Goal: Information Seeking & Learning: Learn about a topic

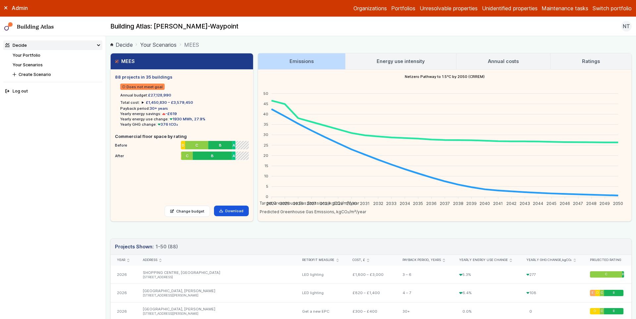
click at [401, 9] on link "Portfolios" at bounding box center [403, 8] width 24 height 8
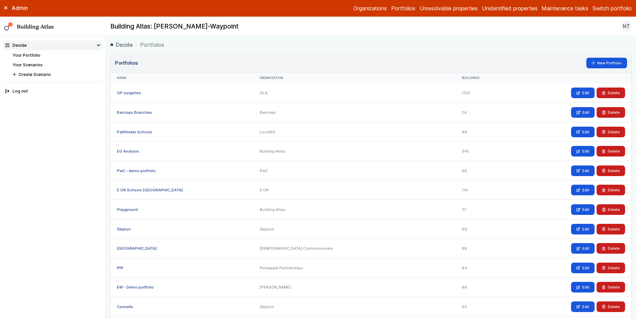
click at [21, 59] on nav "Your Portfolio Your Scenarios Create Scenario" at bounding box center [58, 65] width 90 height 26
click at [24, 54] on link "Your Portfolio" at bounding box center [27, 55] width 28 height 5
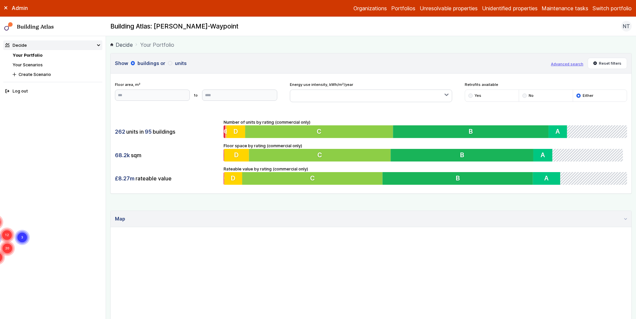
click at [5, 8] on icon at bounding box center [5, 8] width 3 height 3
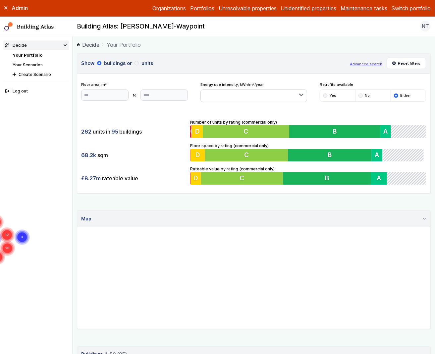
click at [77, 227] on gmp-map "11 20 11 9 12 3 7 20" at bounding box center [77, 227] width 0 height 0
drag, startPoint x: 257, startPoint y: 277, endPoint x: 273, endPoint y: 223, distance: 56.3
click at [273, 223] on details "Map" at bounding box center [254, 269] width 354 height 119
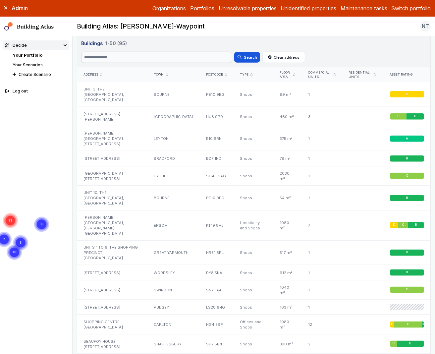
scroll to position [309, 0]
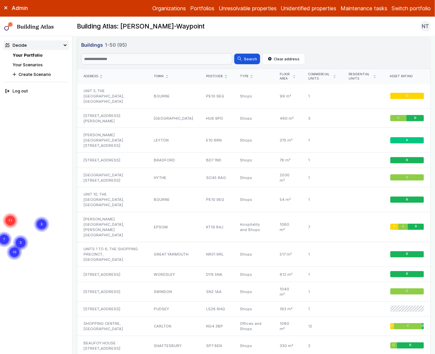
click at [293, 76] on icon "submit" at bounding box center [294, 76] width 2 height 3
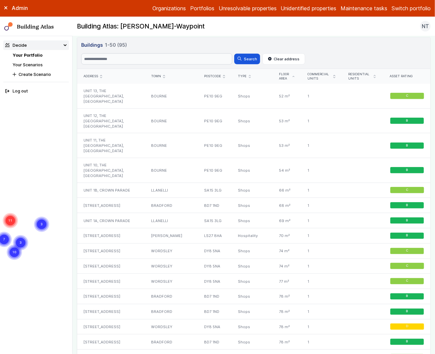
click at [292, 76] on icon "submit" at bounding box center [293, 76] width 2 height 1
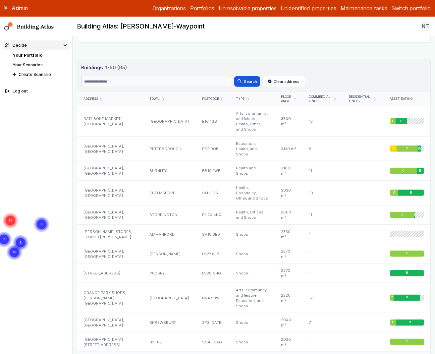
scroll to position [287, 0]
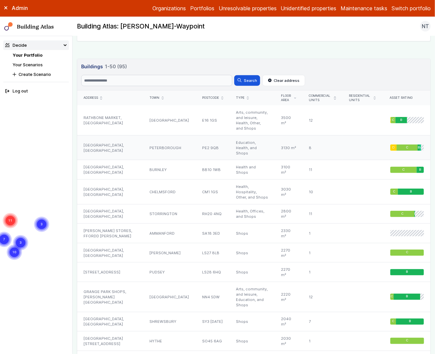
click at [98, 139] on div "[GEOGRAPHIC_DATA], [GEOGRAPHIC_DATA]" at bounding box center [110, 147] width 66 height 25
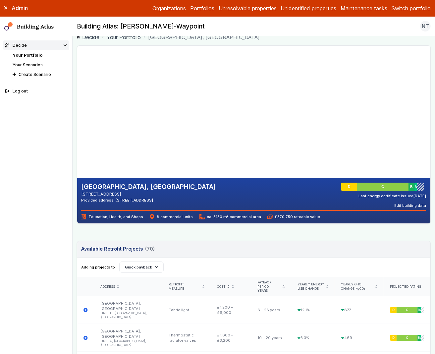
scroll to position [7, 0]
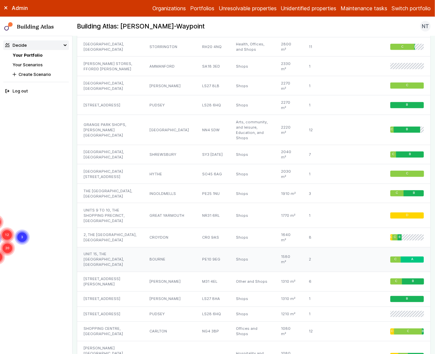
scroll to position [448, 0]
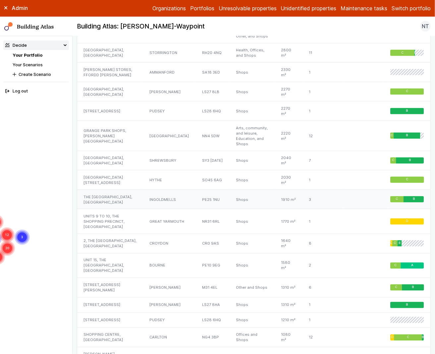
click at [105, 209] on div "THE [GEOGRAPHIC_DATA], [GEOGRAPHIC_DATA]" at bounding box center [110, 199] width 66 height 20
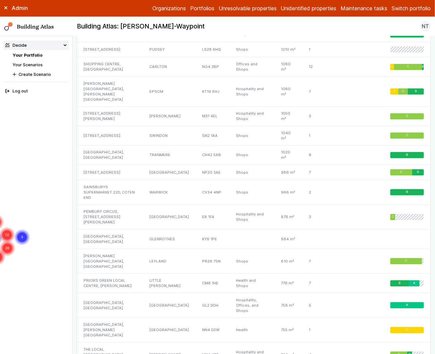
scroll to position [718, 0]
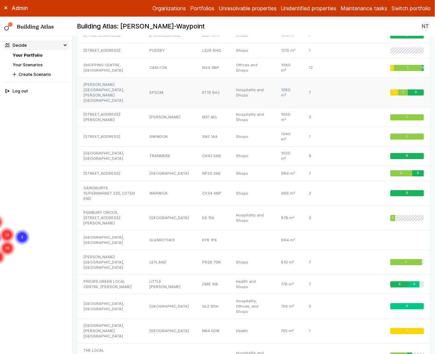
click at [106, 107] on div "[PERSON_NAME][GEOGRAPHIC_DATA], [PERSON_NAME][GEOGRAPHIC_DATA]" at bounding box center [110, 92] width 66 height 30
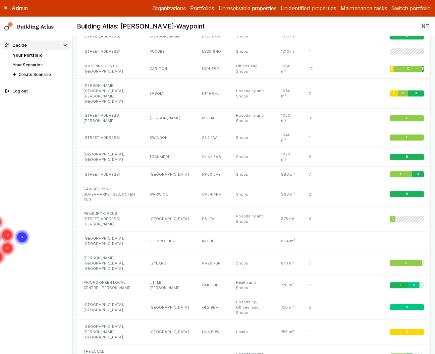
scroll to position [721, 0]
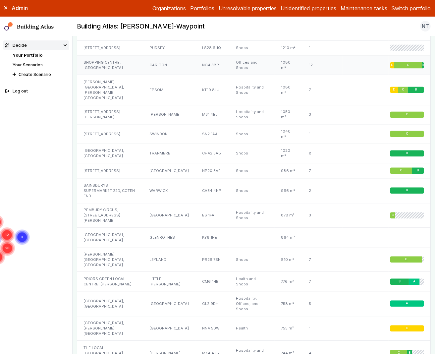
click at [100, 75] on div "SHOPPING CENTRE, [GEOGRAPHIC_DATA]" at bounding box center [110, 65] width 66 height 20
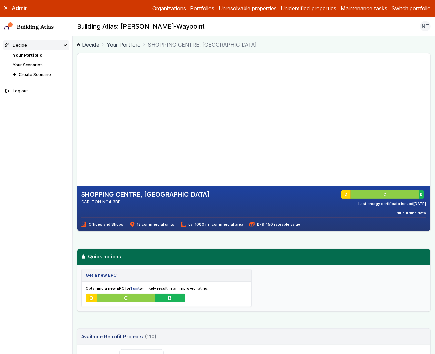
drag, startPoint x: 180, startPoint y: 136, endPoint x: 180, endPoint y: 141, distance: 4.6
click at [77, 141] on gmp-map-3d at bounding box center [77, 119] width 0 height 132
drag, startPoint x: 187, startPoint y: 138, endPoint x: 191, endPoint y: 134, distance: 6.1
click at [77, 134] on gmp-map-3d at bounding box center [77, 119] width 0 height 132
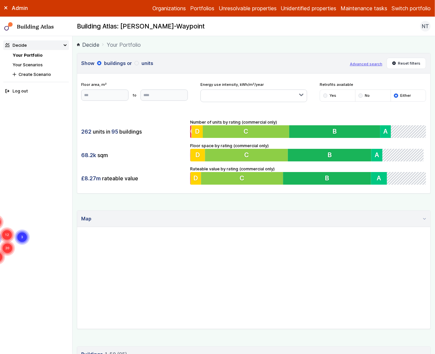
scroll to position [296, 0]
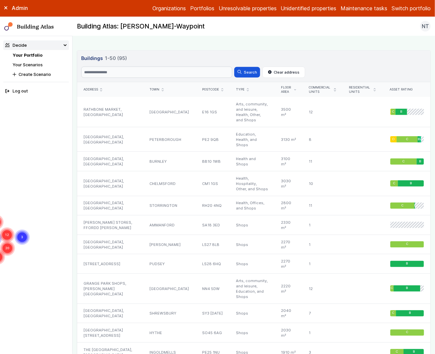
click at [330, 87] on div "Commercial units" at bounding box center [322, 89] width 27 height 9
click at [334, 89] on icon "submit" at bounding box center [335, 89] width 2 height 3
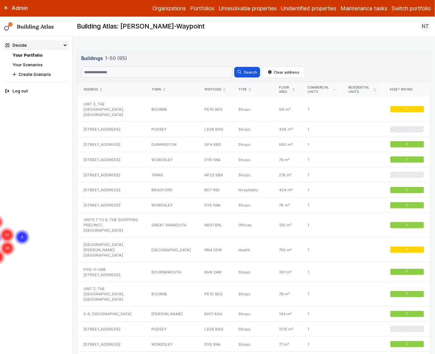
click at [333, 89] on icon "submit" at bounding box center [334, 89] width 2 height 1
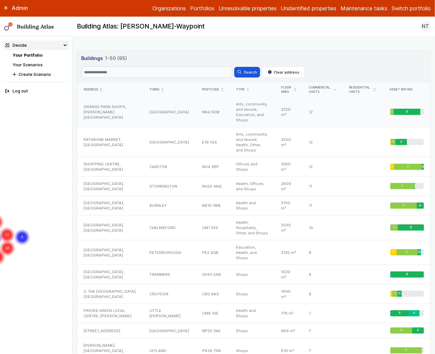
click at [196, 109] on div "NN4 5DW" at bounding box center [213, 112] width 34 height 30
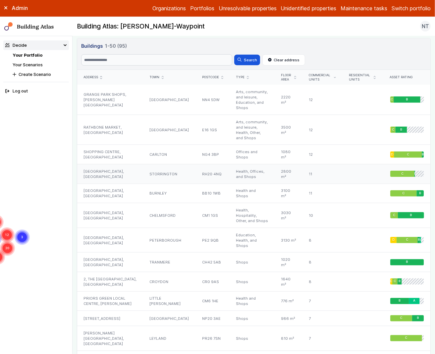
scroll to position [316, 0]
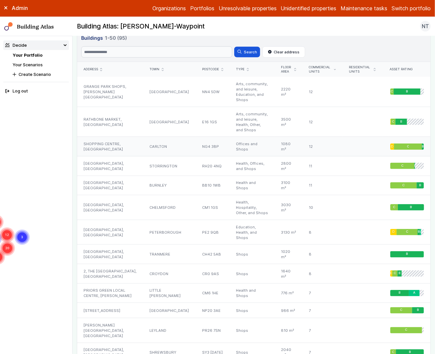
click at [196, 137] on div "NG4 3BP" at bounding box center [213, 147] width 34 height 20
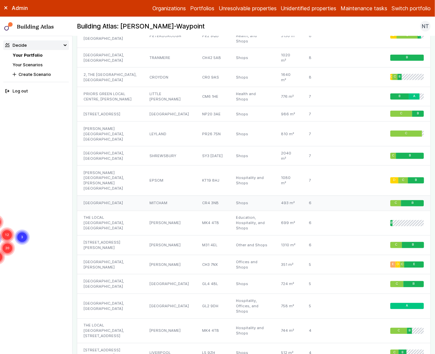
scroll to position [512, 0]
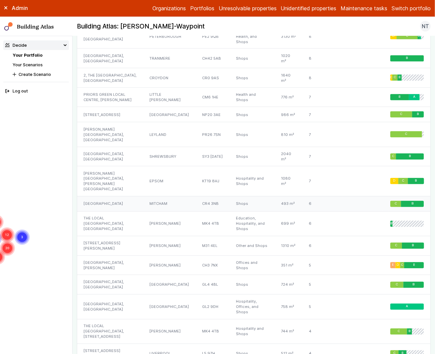
click at [230, 196] on div "Shops" at bounding box center [252, 203] width 45 height 15
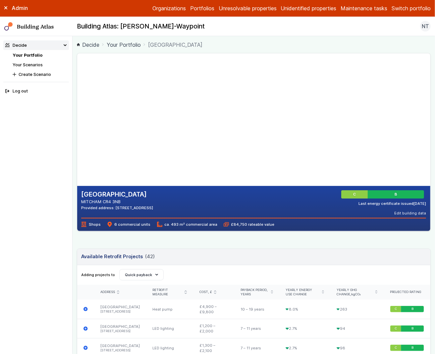
drag, startPoint x: 205, startPoint y: 131, endPoint x: 225, endPoint y: 105, distance: 32.2
click at [77, 103] on gmp-map-3d at bounding box center [77, 119] width 0 height 132
drag, startPoint x: 181, startPoint y: 142, endPoint x: 135, endPoint y: 151, distance: 47.0
click at [77, 151] on gmp-map-3d at bounding box center [77, 119] width 0 height 132
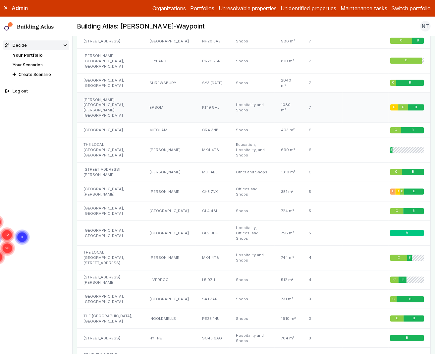
scroll to position [586, 0]
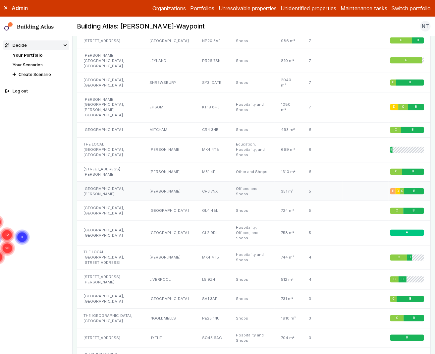
click at [157, 194] on div "[PERSON_NAME]" at bounding box center [169, 191] width 53 height 20
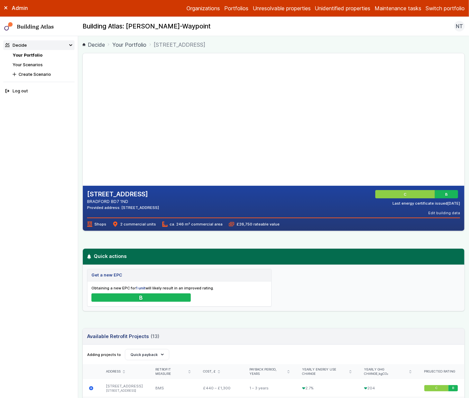
scroll to position [13, 0]
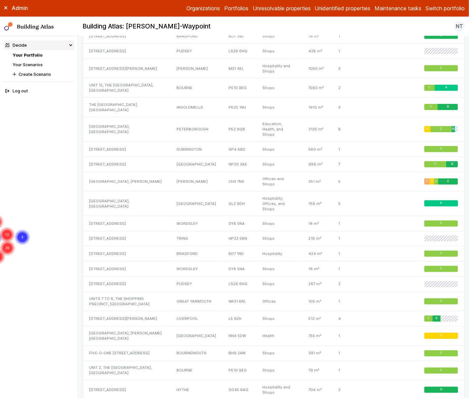
scroll to position [749, 0]
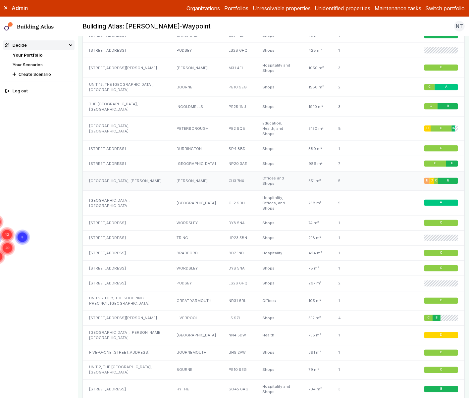
click at [222, 191] on div "CH3 7NX" at bounding box center [239, 181] width 34 height 20
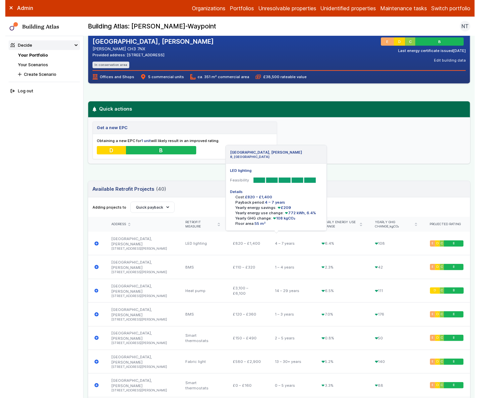
scroll to position [149, 0]
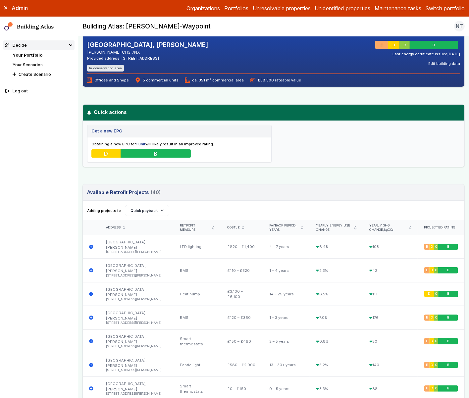
click at [382, 138] on div "Get a new EPC Obtaining a new EPC for 1 unit will likely result in an improved …" at bounding box center [274, 144] width 382 height 46
click at [159, 209] on button "Quick payback" at bounding box center [147, 210] width 44 height 11
click at [301, 229] on icon "submit" at bounding box center [302, 227] width 2 height 3
click at [404, 230] on div "Yearly GHG change, kgCO₂" at bounding box center [390, 228] width 42 height 9
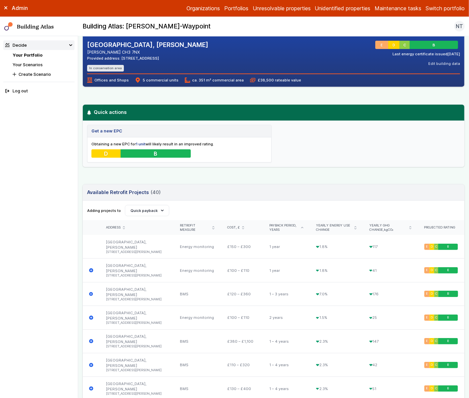
click at [409, 229] on icon "submit" at bounding box center [410, 228] width 2 height 3
click at [409, 228] on icon "submit" at bounding box center [410, 227] width 2 height 1
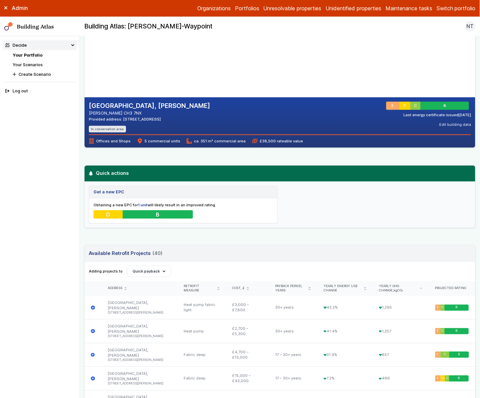
scroll to position [89, 0]
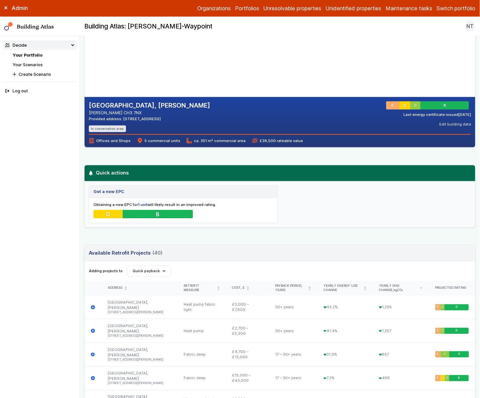
click at [308, 289] on icon "submit" at bounding box center [309, 288] width 2 height 3
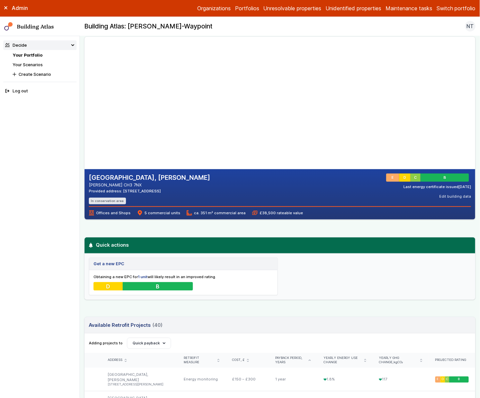
scroll to position [19, 0]
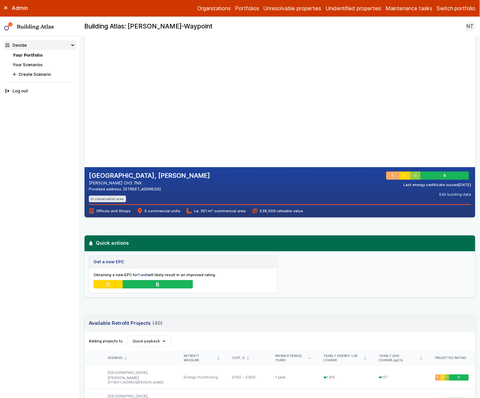
click at [36, 67] on link "Your Scenarios" at bounding box center [28, 64] width 30 height 5
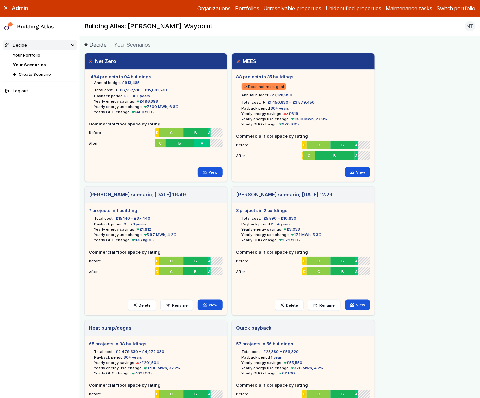
click at [116, 90] on summary "£6,557,510 – £15,681,530" at bounding box center [141, 89] width 51 height 5
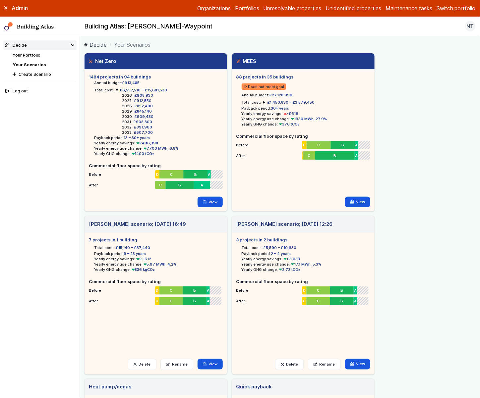
click at [263, 102] on summary "£1,450,830 – £3,579,450" at bounding box center [288, 102] width 51 height 5
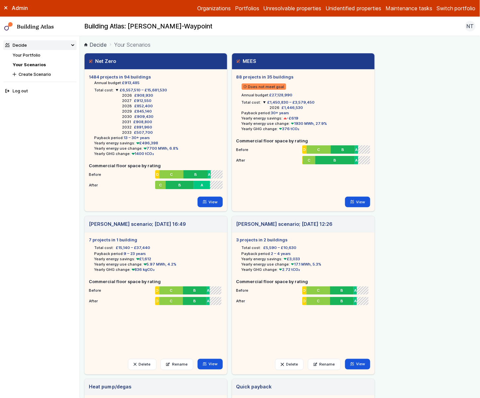
click at [116, 90] on summary "£6,557,510 – £15,681,530" at bounding box center [141, 89] width 51 height 5
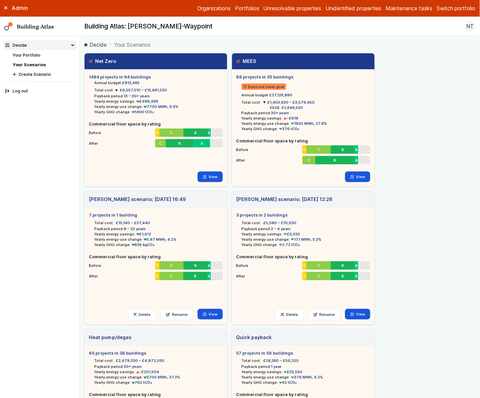
click at [264, 102] on summary "£1,450,830 – £3,579,450" at bounding box center [288, 102] width 51 height 5
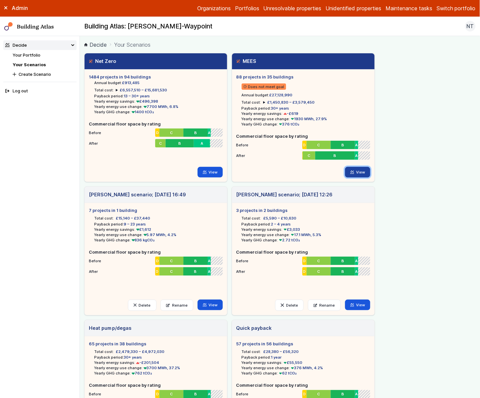
click at [360, 172] on link "View" at bounding box center [358, 172] width 26 height 11
click at [209, 169] on link "View" at bounding box center [210, 172] width 26 height 11
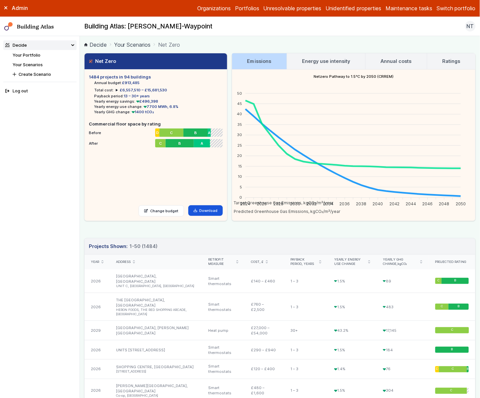
click at [308, 63] on h3 "Energy use intensity" at bounding box center [326, 61] width 48 height 7
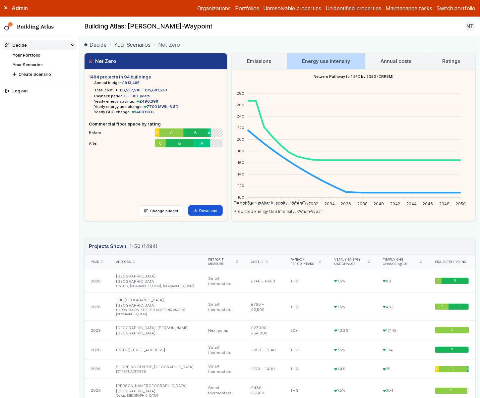
click at [270, 56] on link "Emissions" at bounding box center [259, 61] width 55 height 16
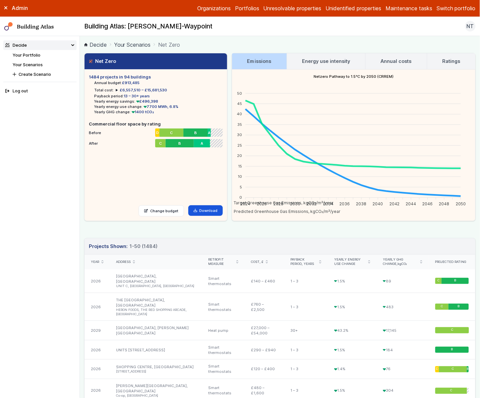
click at [447, 55] on link "Ratings" at bounding box center [451, 61] width 48 height 16
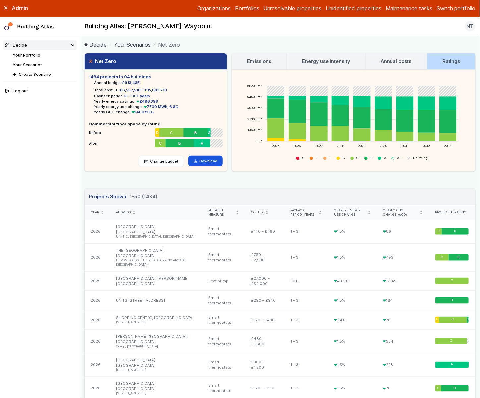
click at [420, 212] on icon "submit" at bounding box center [421, 212] width 2 height 3
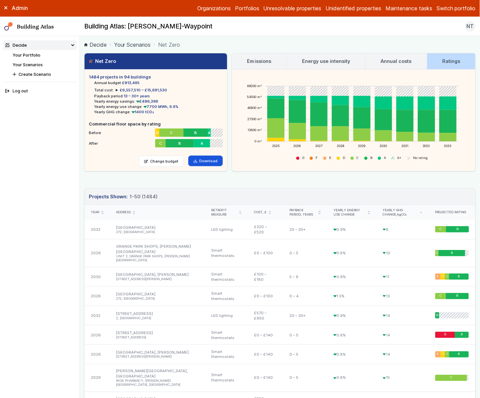
click at [420, 212] on icon "submit" at bounding box center [421, 212] width 2 height 1
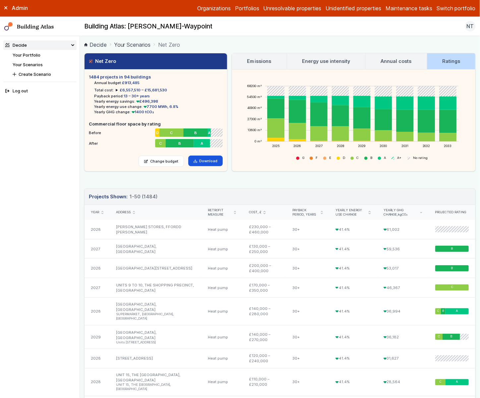
click at [321, 212] on icon "submit" at bounding box center [322, 212] width 2 height 3
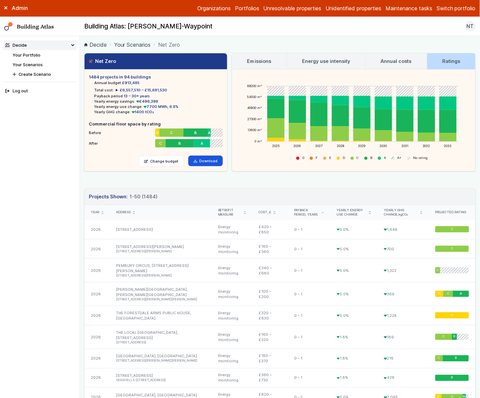
click at [38, 63] on link "Your Scenarios" at bounding box center [28, 64] width 30 height 5
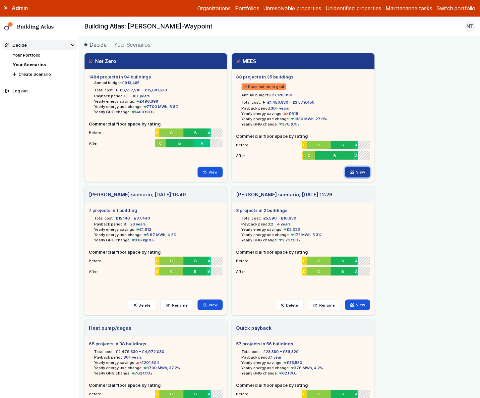
click at [363, 173] on link "View" at bounding box center [358, 172] width 26 height 11
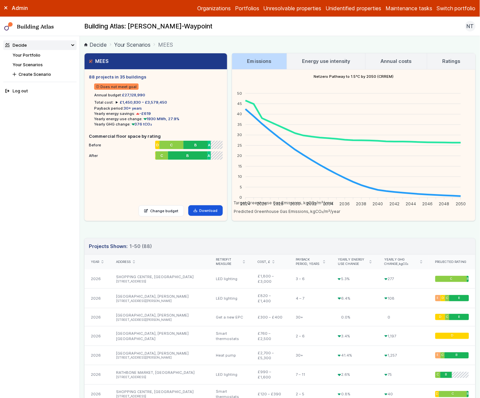
click at [334, 60] on h3 "Energy use intensity" at bounding box center [326, 61] width 48 height 7
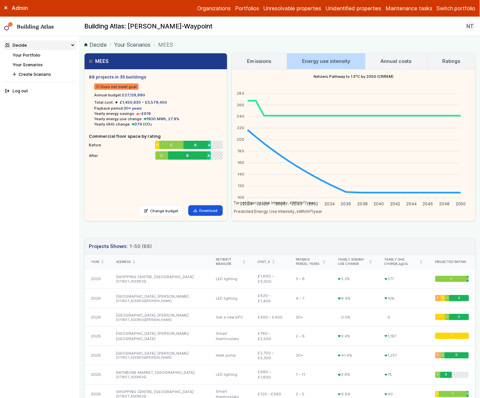
click at [446, 60] on h3 "Ratings" at bounding box center [451, 61] width 18 height 7
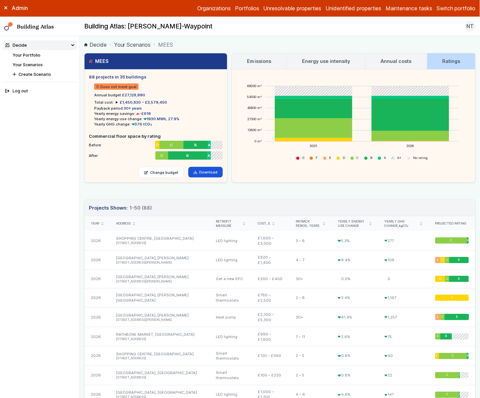
click at [447, 221] on div "Projected rating" at bounding box center [451, 223] width 47 height 15
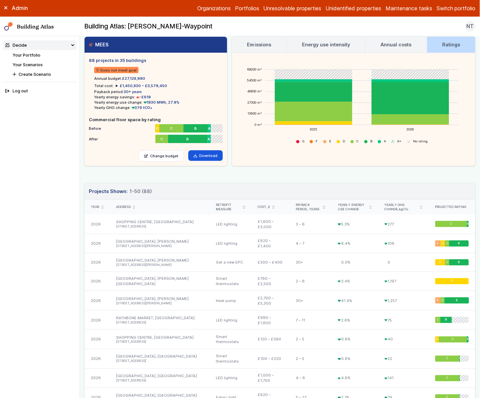
scroll to position [11, 0]
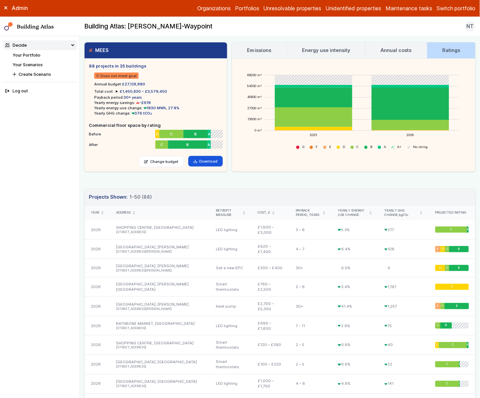
click at [33, 55] on link "Your Portfolio" at bounding box center [27, 55] width 28 height 5
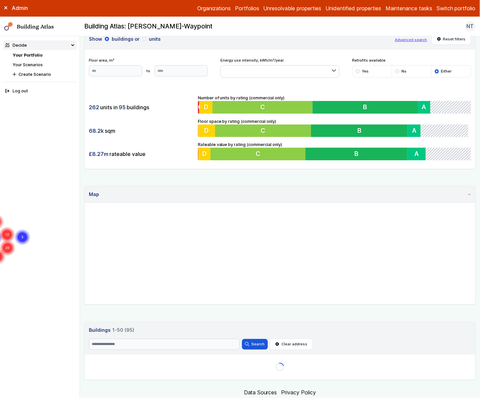
scroll to position [26, 0]
